Goal: Navigation & Orientation: Find specific page/section

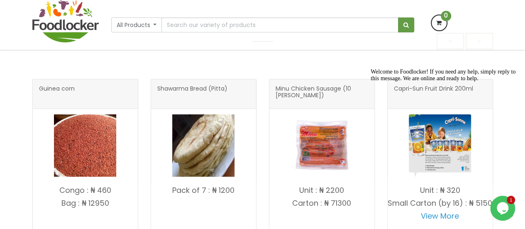
scroll to position [290, 0]
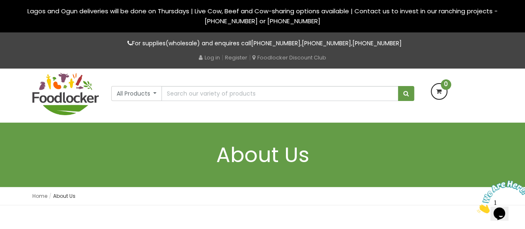
click at [437, 96] on icon at bounding box center [439, 91] width 15 height 15
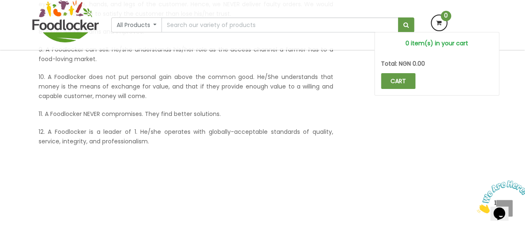
scroll to position [526, 0]
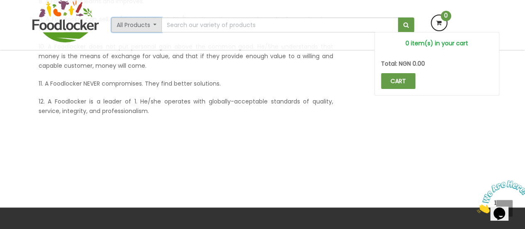
click at [139, 27] on button "All Products" at bounding box center [136, 24] width 51 height 15
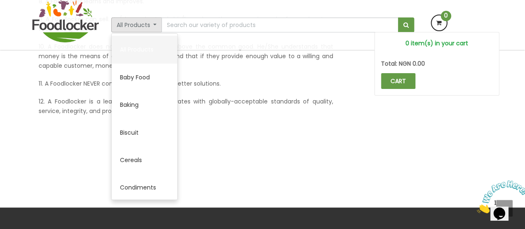
click at [141, 49] on link "All Products" at bounding box center [145, 49] width 66 height 27
